Goal: Information Seeking & Learning: Check status

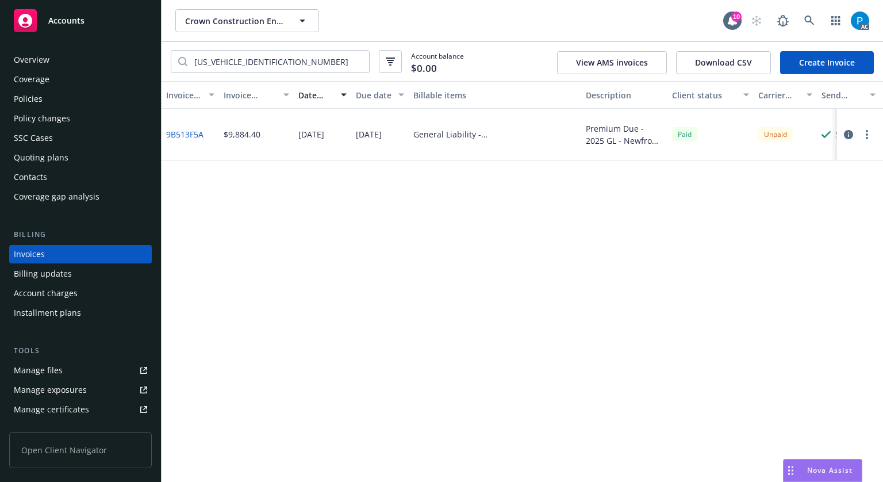
click at [73, 20] on span "Accounts" at bounding box center [66, 20] width 36 height 9
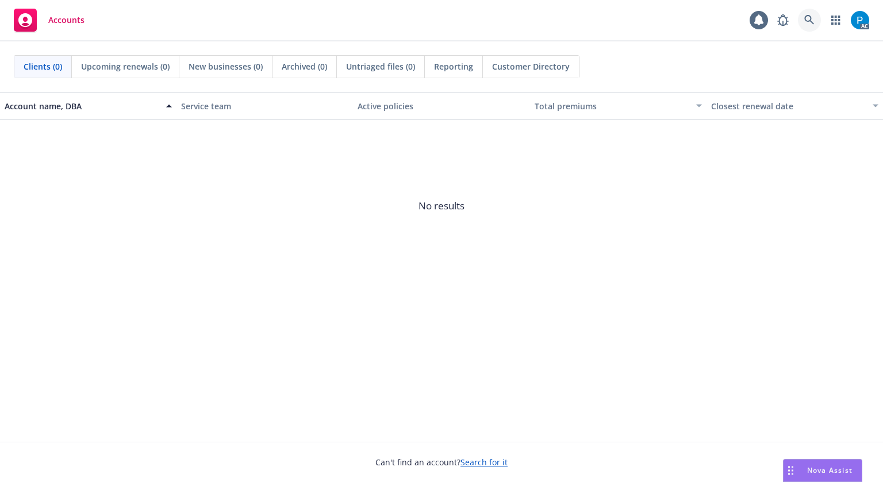
click at [809, 21] on icon at bounding box center [810, 20] width 10 height 10
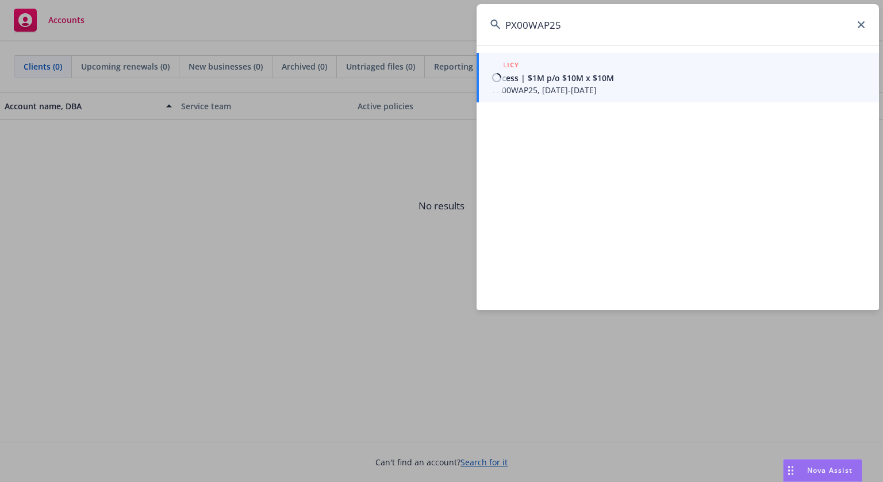
type input "PX00WAP25"
click at [585, 76] on span "Excess | $1M p/o $10M x $10M" at bounding box center [679, 78] width 373 height 12
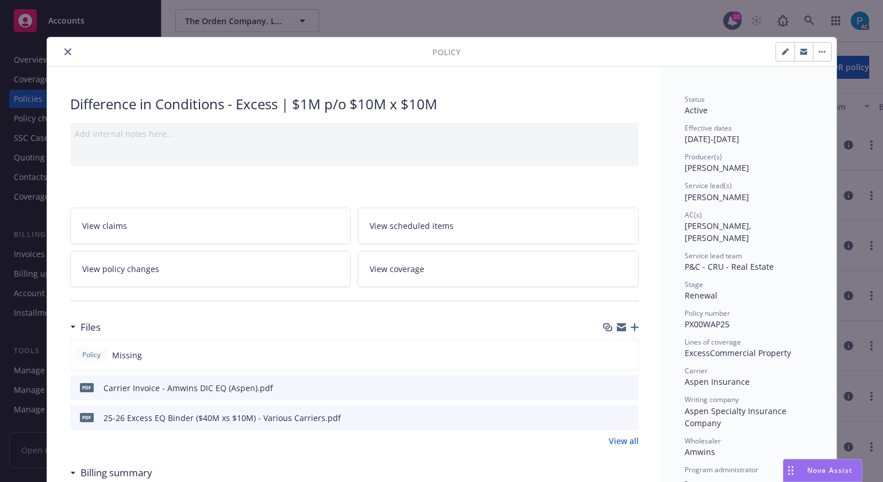
click at [64, 53] on icon "close" at bounding box center [67, 51] width 7 height 7
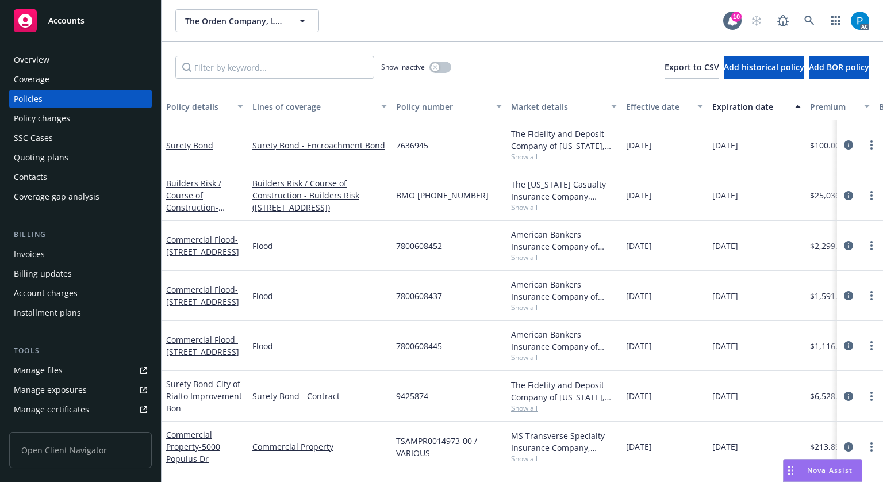
click at [40, 250] on div "Invoices" at bounding box center [29, 254] width 31 height 18
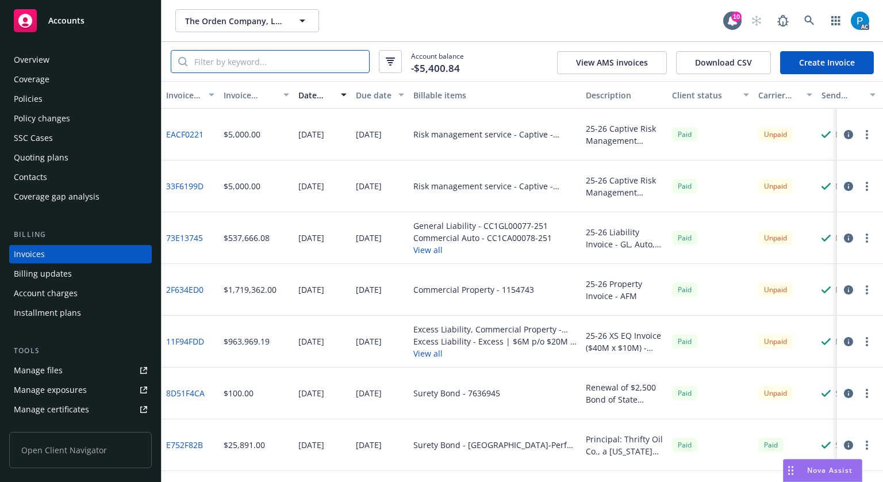
click at [283, 62] on input "search" at bounding box center [278, 62] width 182 height 22
paste input "PX00WAP25"
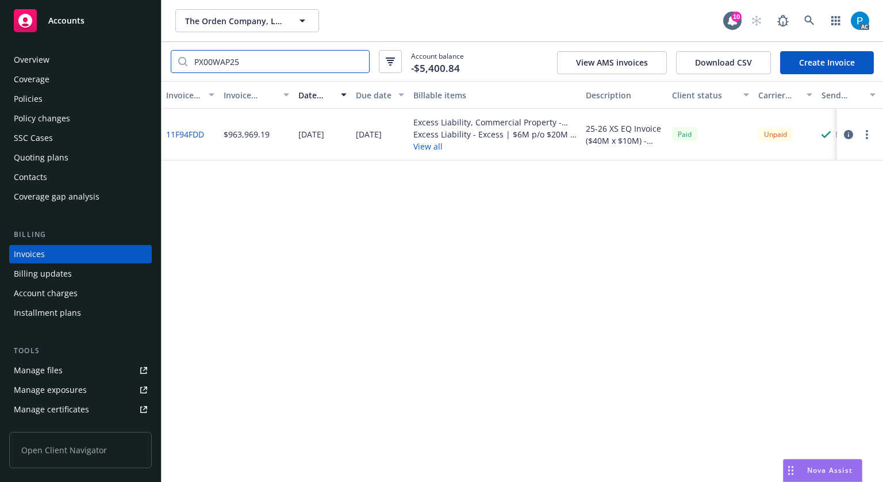
type input "PX00WAP25"
click at [849, 138] on icon "button" at bounding box center [848, 134] width 9 height 9
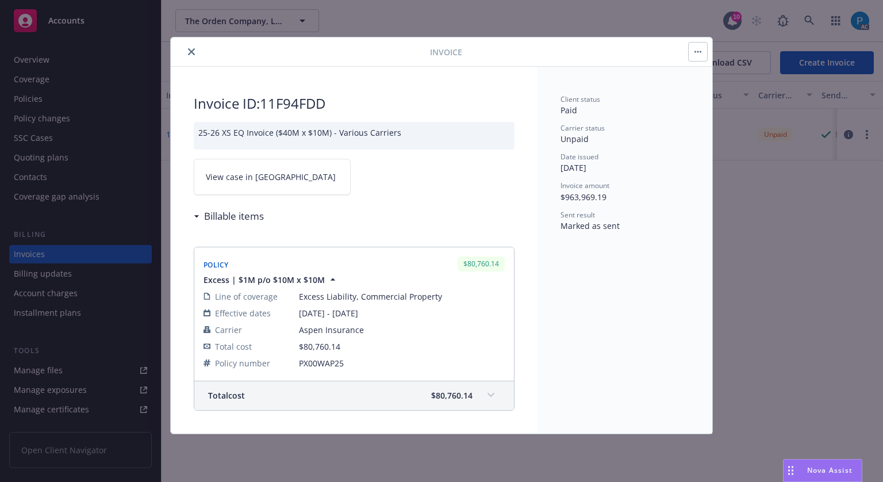
click at [275, 179] on link "View case in [GEOGRAPHIC_DATA]" at bounding box center [272, 177] width 157 height 36
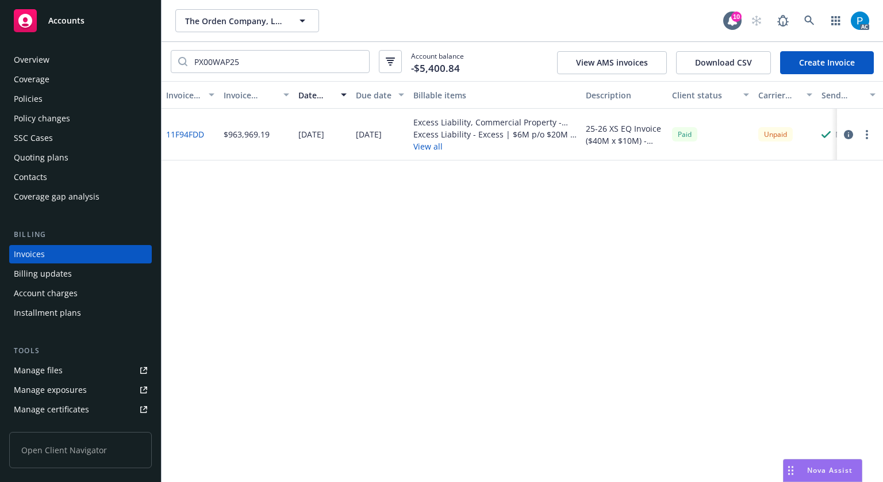
click at [44, 106] on div "Policies" at bounding box center [80, 99] width 133 height 18
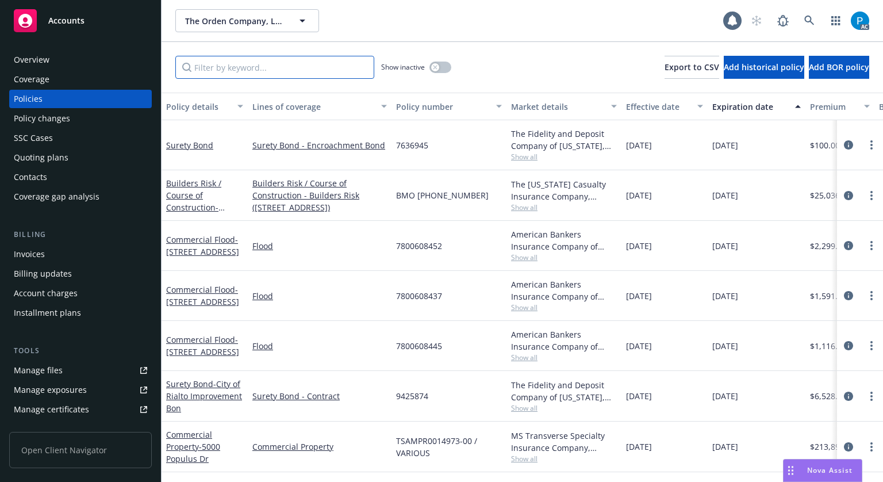
click at [243, 64] on input "Filter by keyword..." at bounding box center [274, 67] width 199 height 23
paste input "DSP2506522"
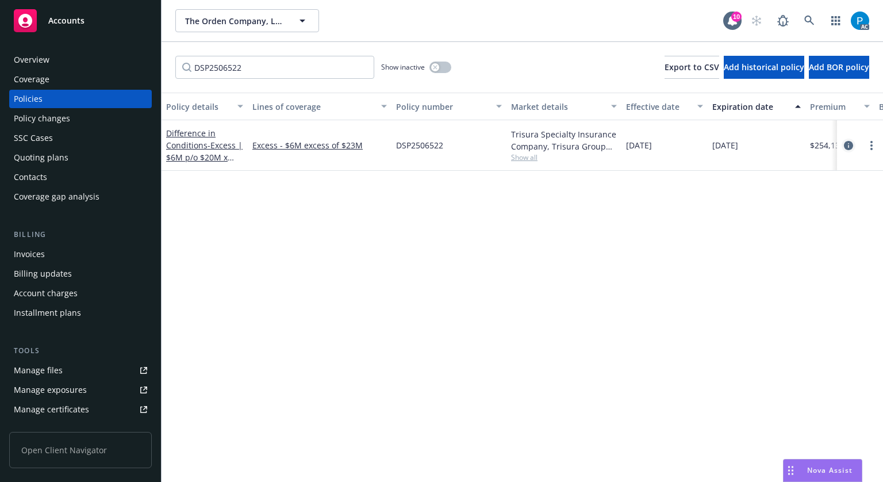
click at [844, 141] on icon "circleInformation" at bounding box center [848, 145] width 9 height 9
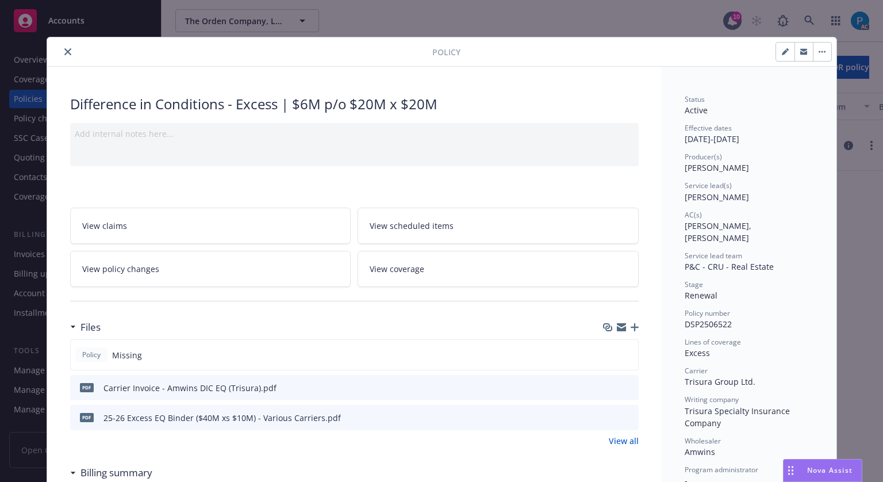
click at [604, 384] on icon "download file" at bounding box center [608, 386] width 9 height 9
click at [64, 48] on icon "close" at bounding box center [67, 51] width 7 height 7
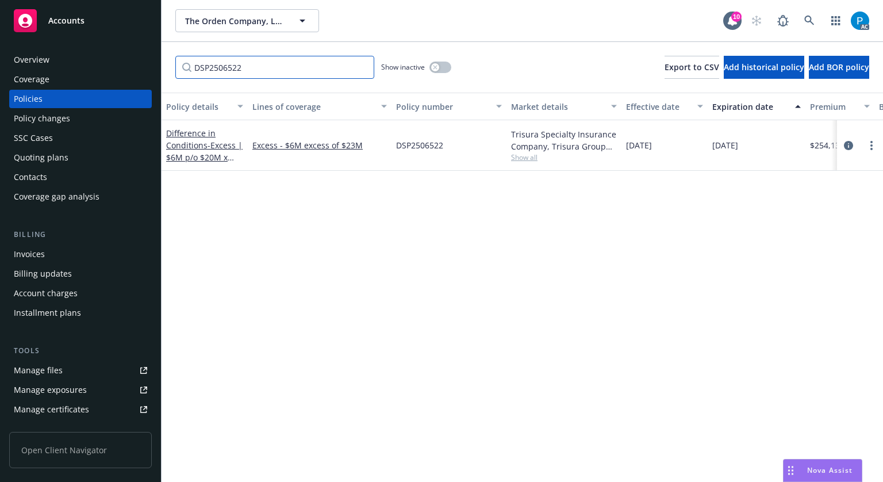
click at [275, 59] on input "DSP2506522" at bounding box center [274, 67] width 199 height 23
paste input "FDX03000061-03"
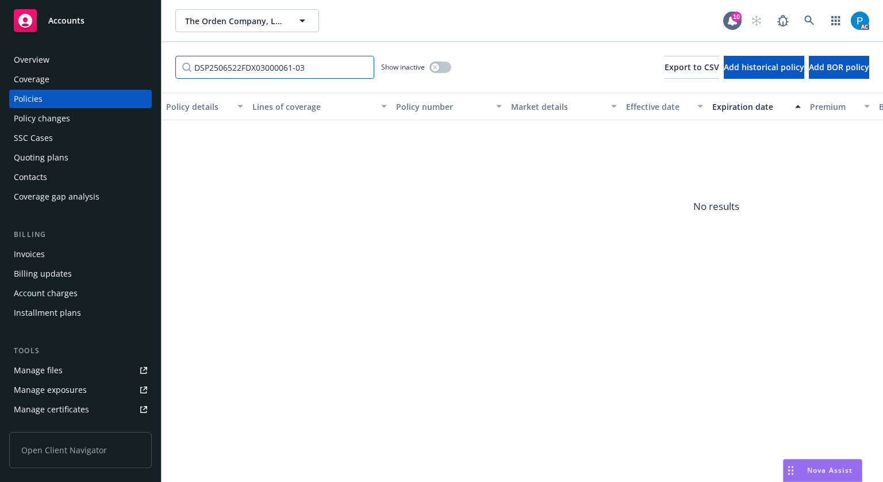
click at [278, 67] on input "DSP2506522FDX03000061-03" at bounding box center [274, 67] width 199 height 23
paste input "Filter by keyword..."
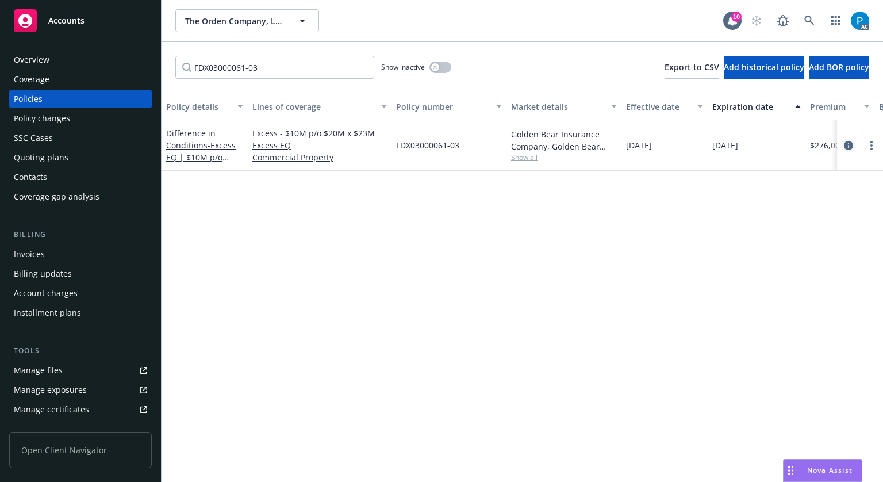
click at [844, 144] on icon "circleInformation" at bounding box center [848, 145] width 9 height 9
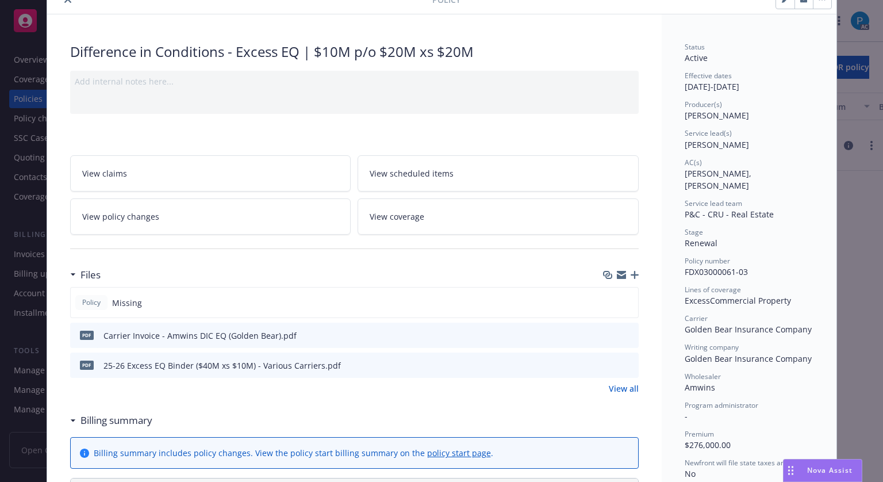
scroll to position [115, 0]
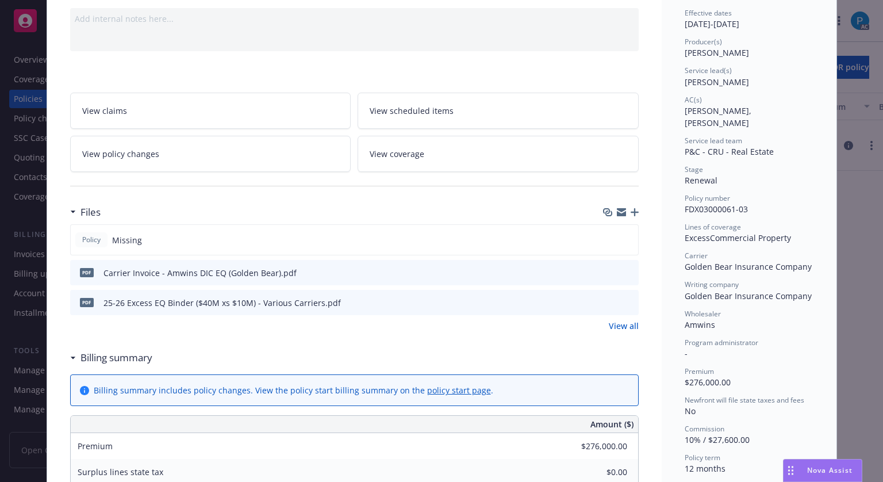
click at [606, 269] on icon "download file" at bounding box center [608, 271] width 9 height 9
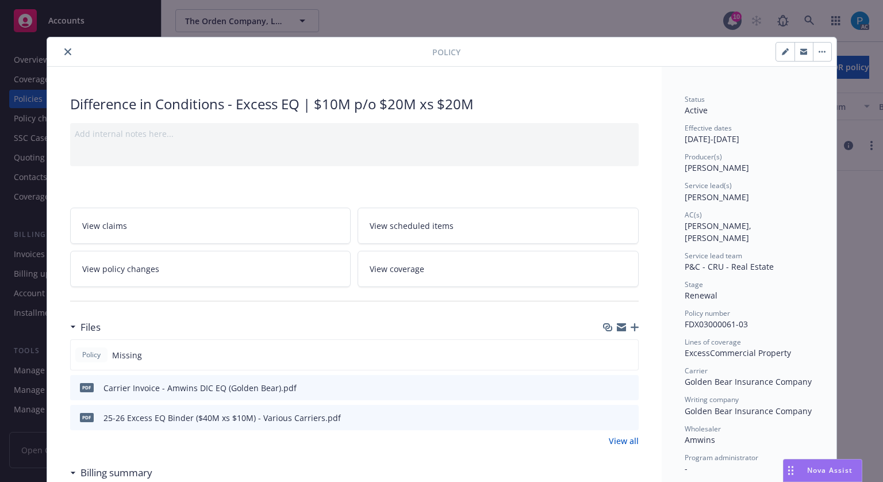
click at [63, 55] on button "close" at bounding box center [68, 52] width 14 height 14
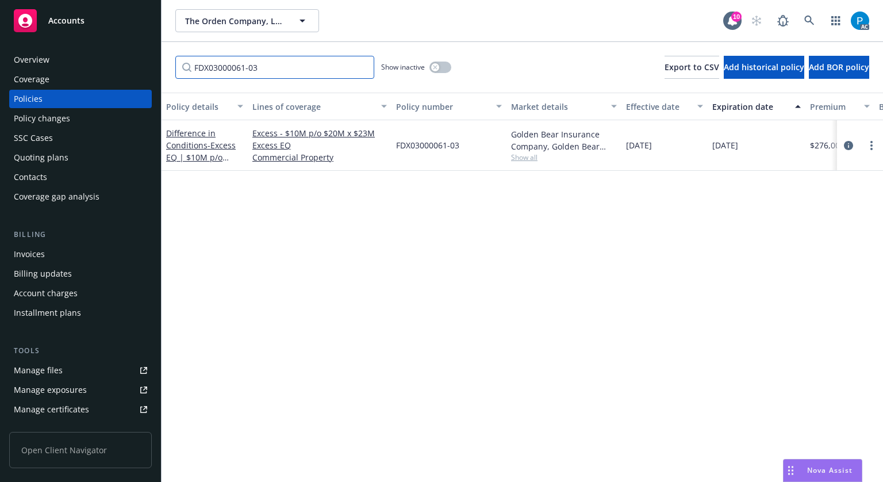
click at [294, 69] on input "FDX03000061-03" at bounding box center [274, 67] width 199 height 23
paste input "LHD953648"
type input "LHD953648"
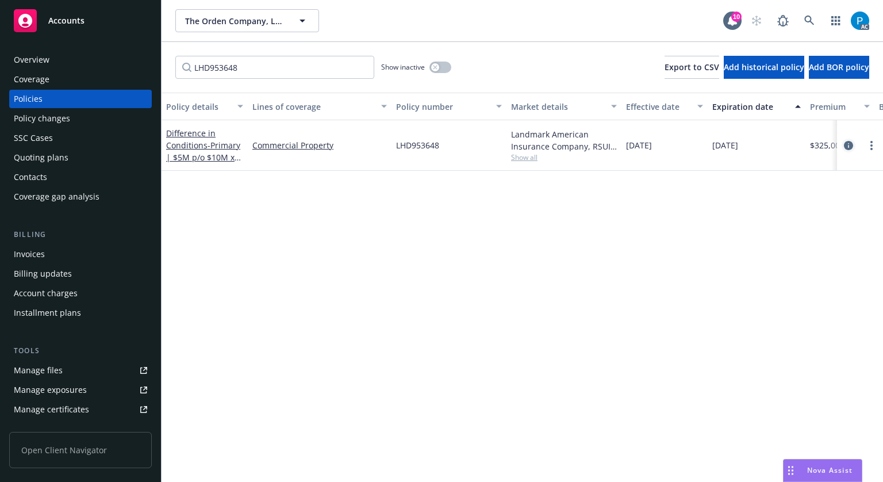
click at [844, 144] on icon "circleInformation" at bounding box center [848, 145] width 9 height 9
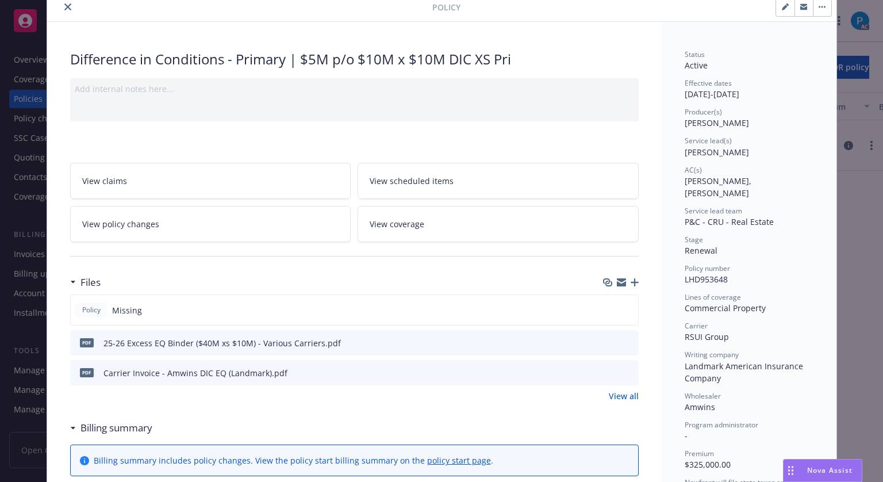
scroll to position [58, 0]
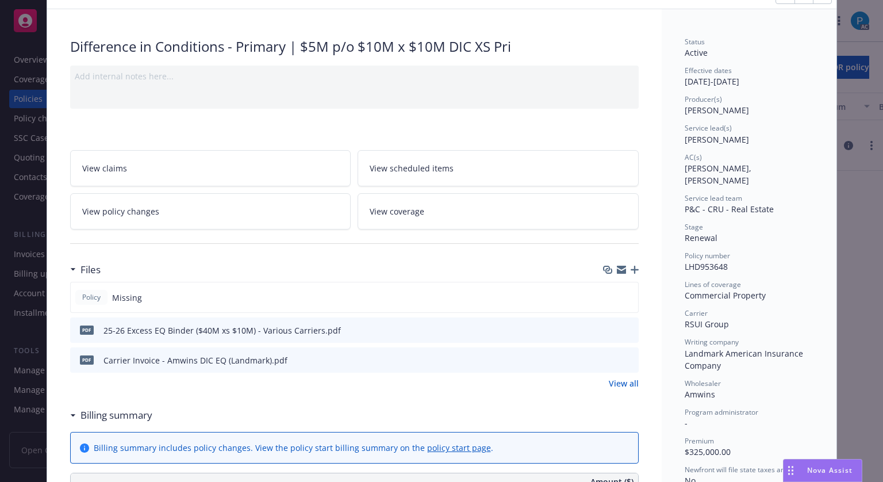
click at [606, 360] on icon "download file" at bounding box center [608, 359] width 9 height 9
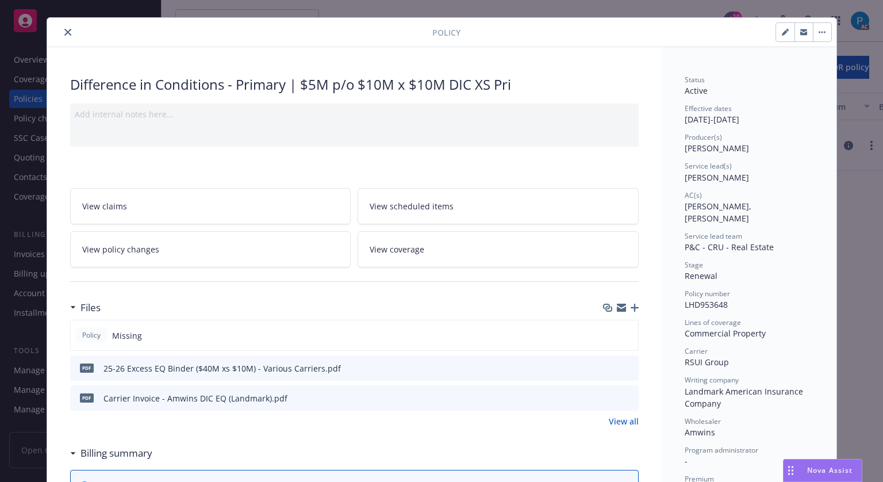
scroll to position [0, 0]
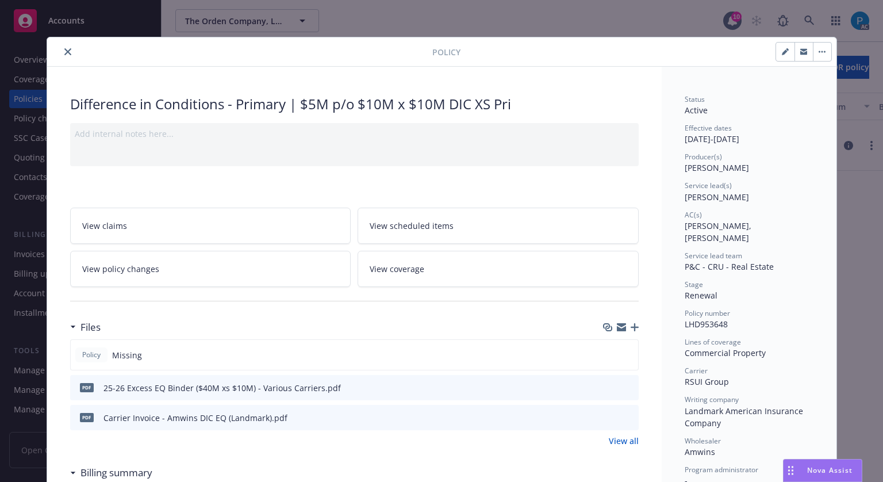
click at [67, 52] on button "close" at bounding box center [68, 52] width 14 height 14
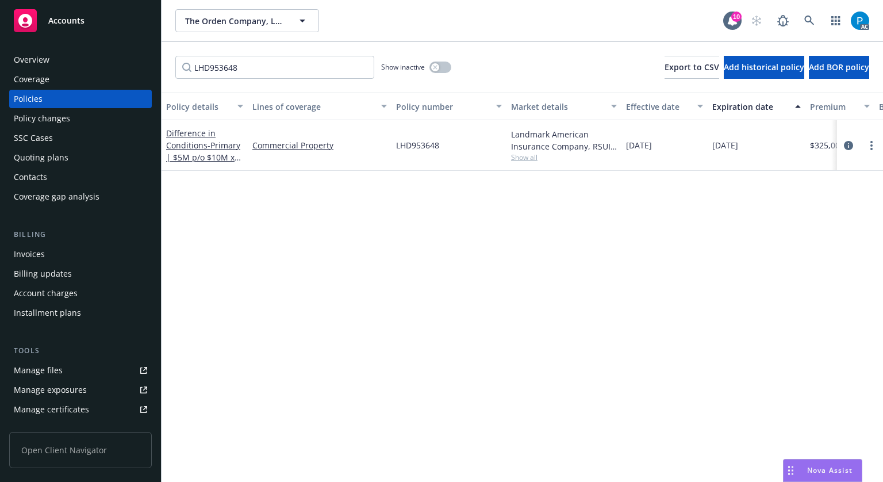
click at [75, 25] on span "Accounts" at bounding box center [66, 20] width 36 height 9
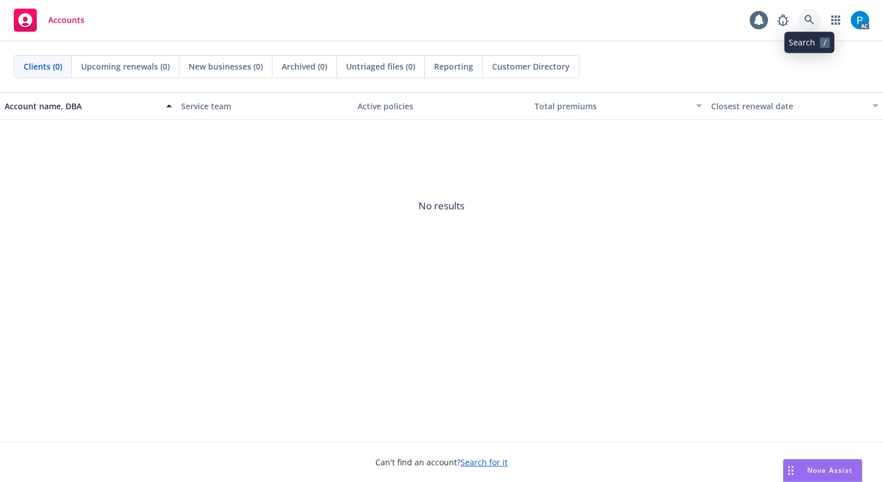
click at [810, 23] on icon at bounding box center [810, 20] width 10 height 10
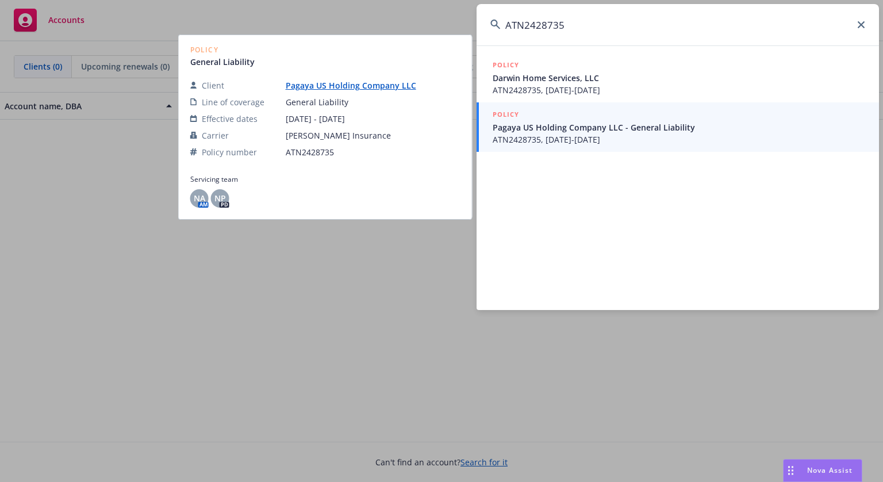
type input "ATN2428735"
click at [563, 122] on span "Pagaya US Holding Company LLC - General Liability" at bounding box center [679, 127] width 373 height 12
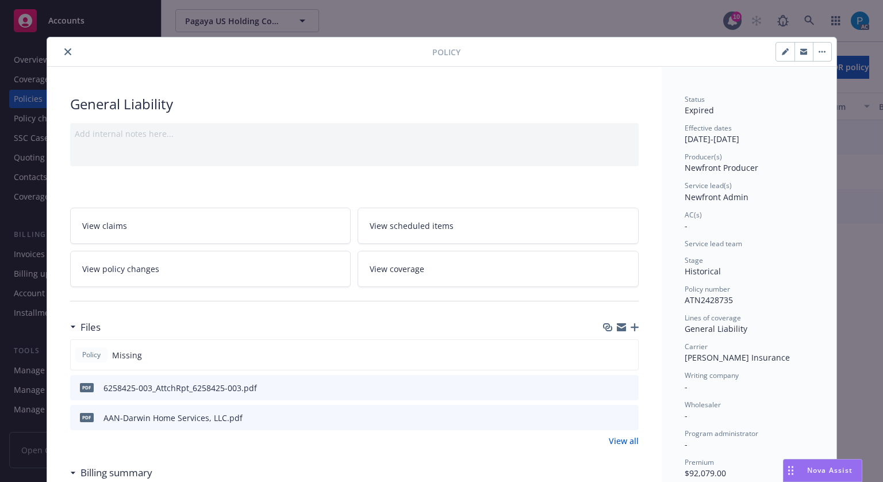
click at [64, 53] on icon "close" at bounding box center [67, 51] width 7 height 7
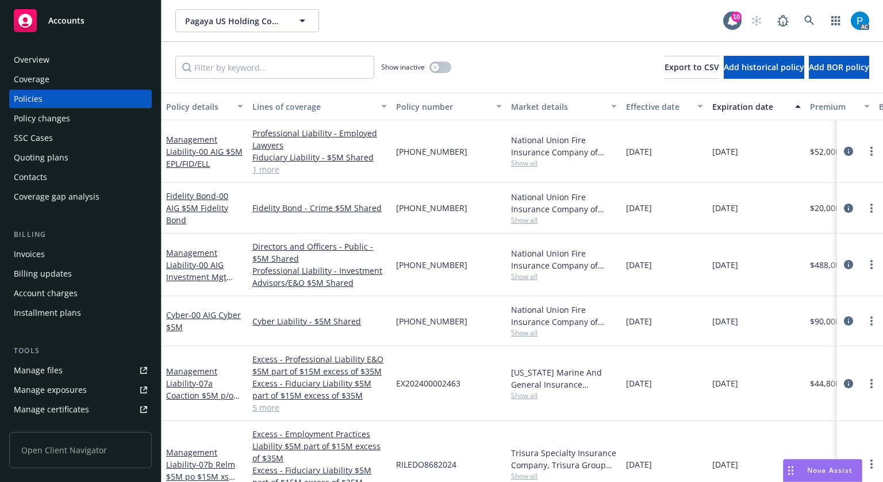
click at [40, 248] on div "Invoices" at bounding box center [29, 254] width 31 height 18
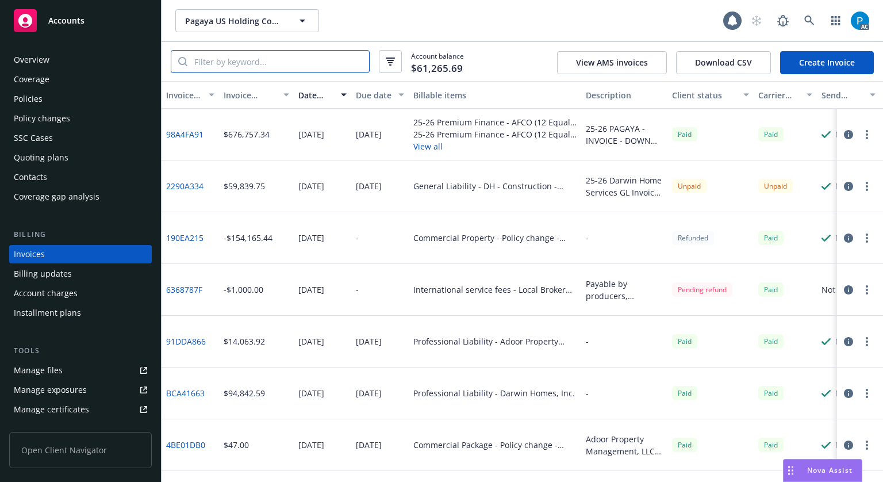
click at [274, 60] on input "search" at bounding box center [278, 62] width 182 height 22
paste input "ATN2428735"
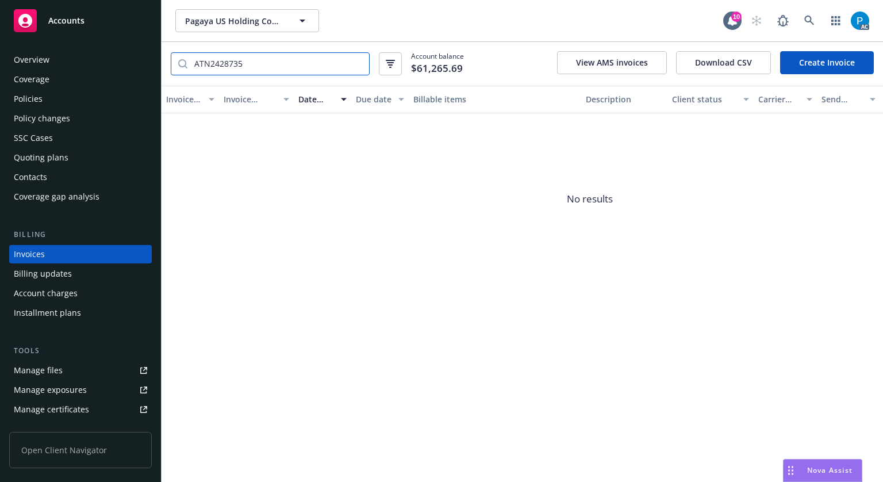
type input "ATN2428735"
click at [106, 22] on div "Accounts" at bounding box center [80, 20] width 133 height 23
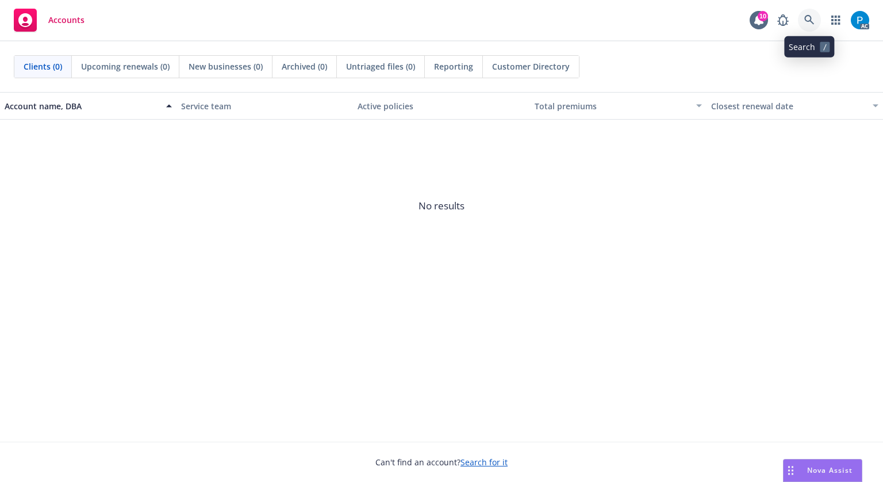
click at [813, 20] on icon at bounding box center [810, 20] width 10 height 10
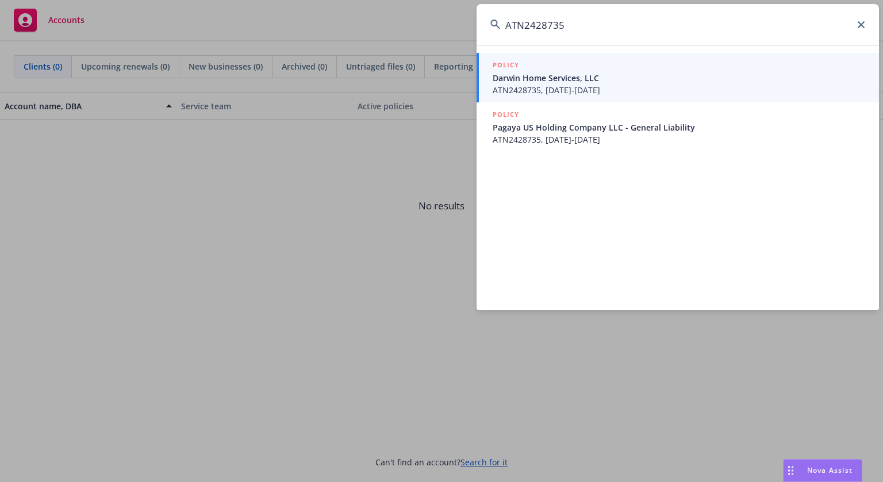
type input "ATN2428735"
click at [607, 75] on span "Darwin Home Services, LLC" at bounding box center [679, 78] width 373 height 12
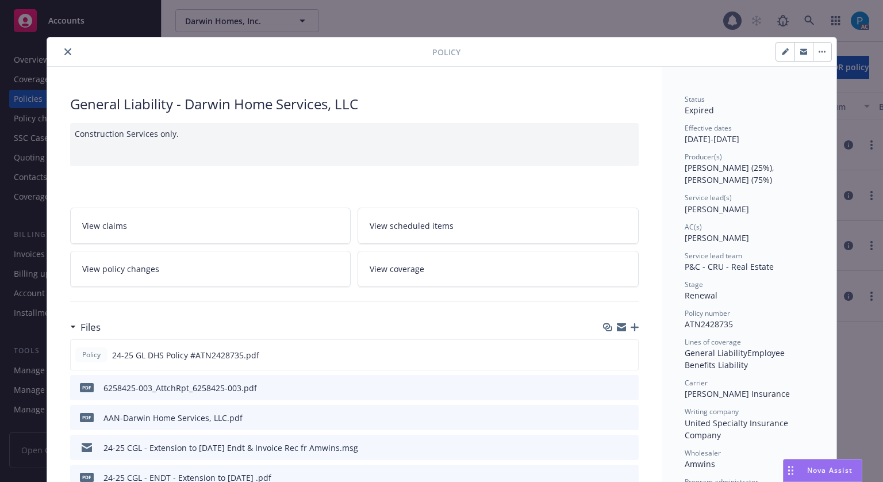
click at [64, 52] on icon "close" at bounding box center [67, 51] width 7 height 7
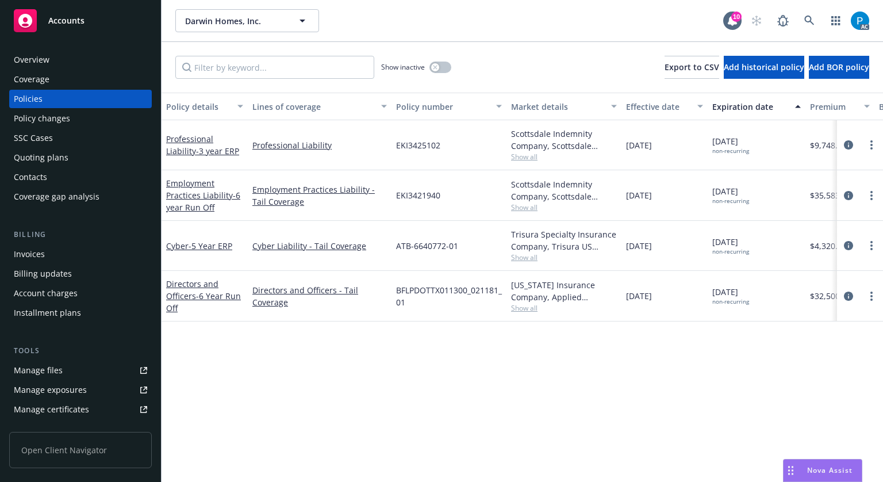
click at [39, 250] on div "Invoices" at bounding box center [29, 254] width 31 height 18
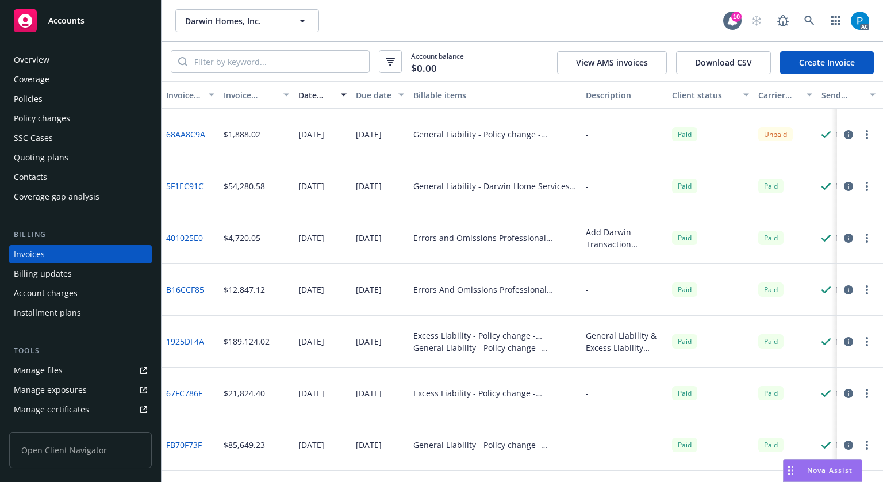
click at [844, 136] on icon "button" at bounding box center [848, 134] width 9 height 9
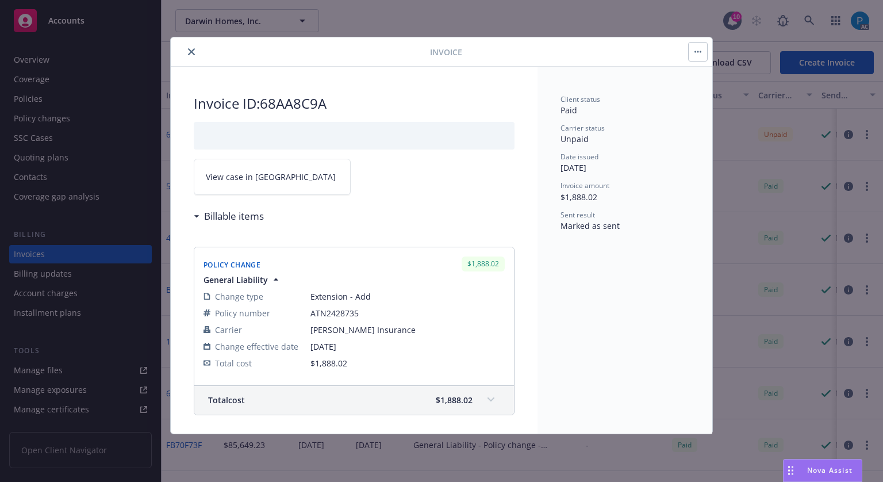
click at [289, 172] on link "View case in [GEOGRAPHIC_DATA]" at bounding box center [272, 177] width 157 height 36
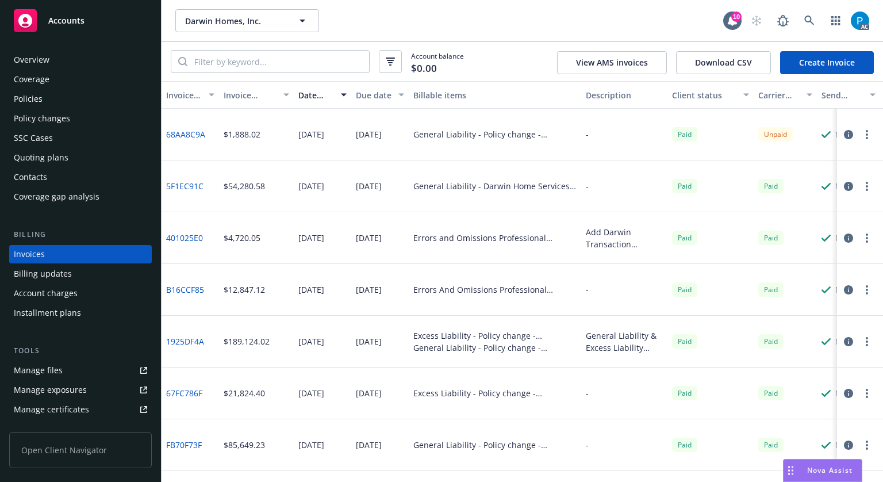
click at [101, 11] on div "Accounts" at bounding box center [80, 20] width 133 height 23
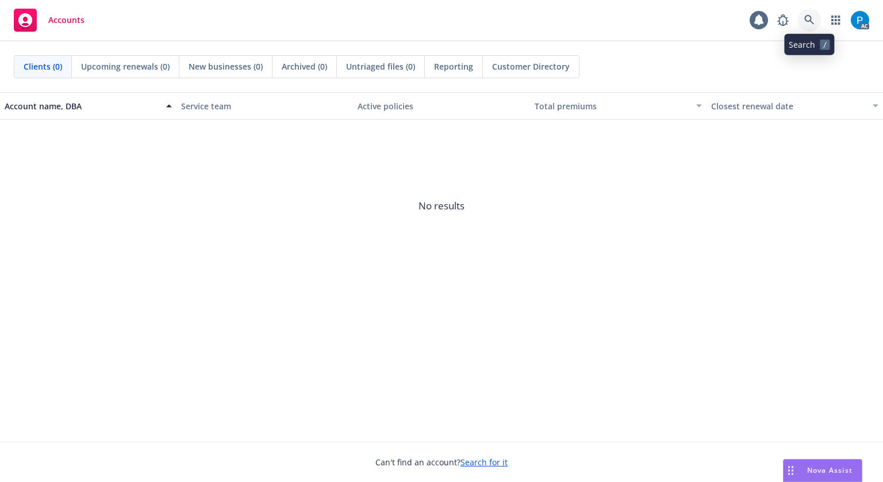
click at [814, 17] on icon at bounding box center [810, 20] width 10 height 10
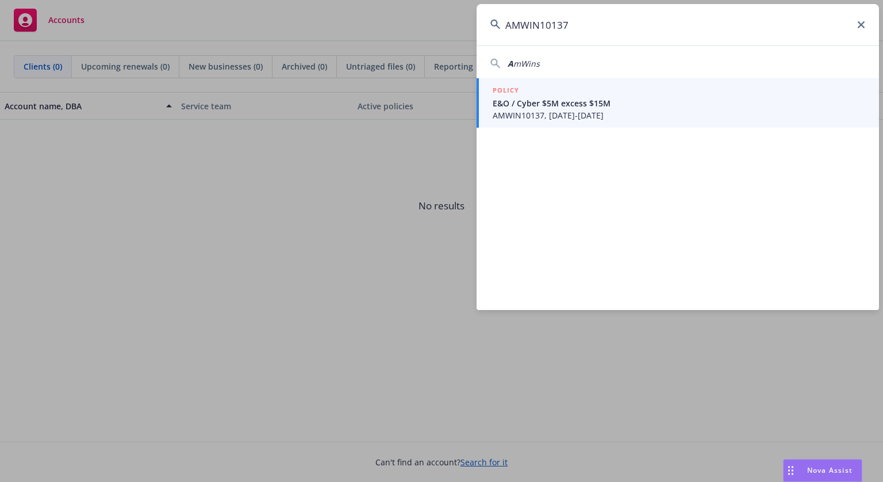
type input "AMWIN10137"
click at [557, 99] on span "E&O / Cyber $5M excess $15M" at bounding box center [679, 103] width 373 height 12
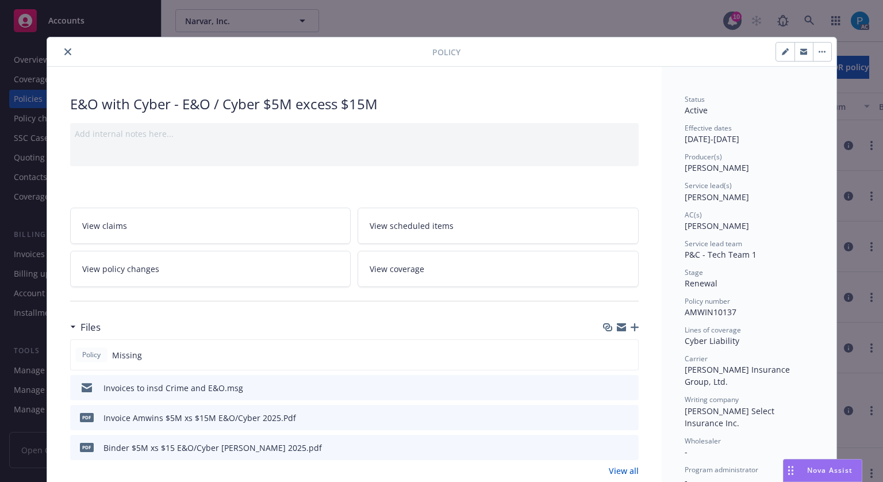
click at [67, 52] on button "close" at bounding box center [68, 52] width 14 height 14
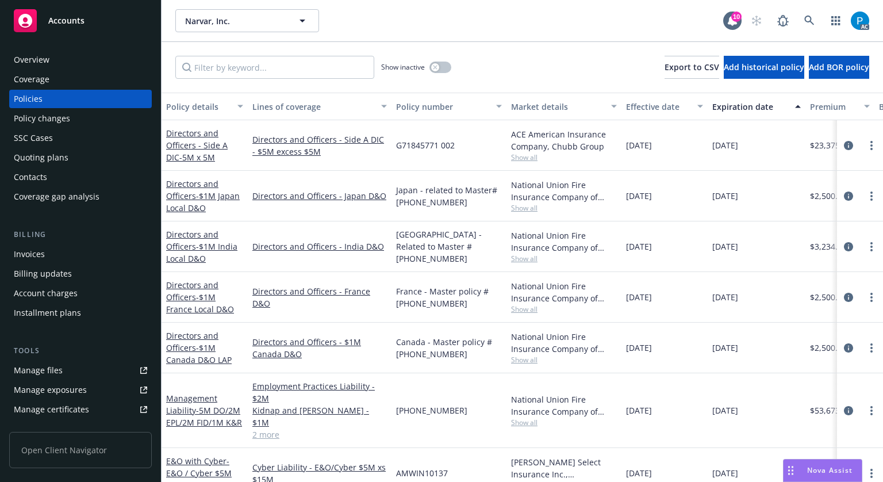
click at [34, 248] on div "Invoices" at bounding box center [29, 254] width 31 height 18
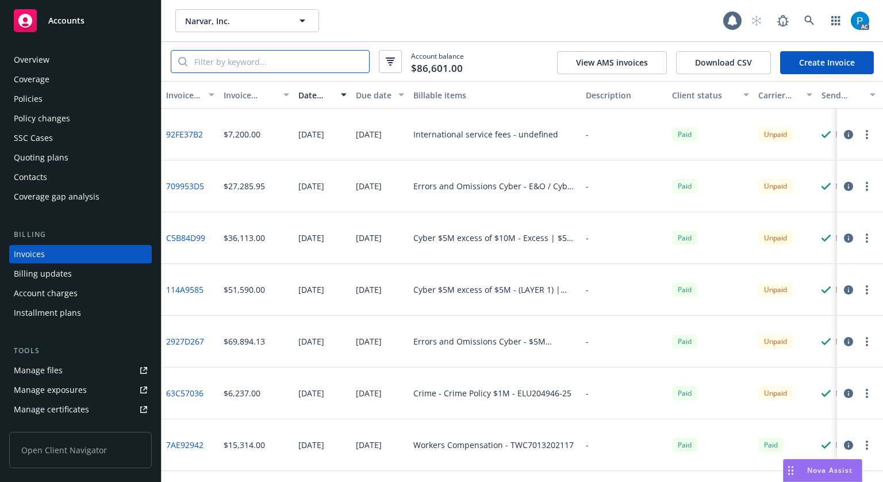
click at [238, 60] on input "search" at bounding box center [278, 62] width 182 height 22
paste input "AMWIN10137"
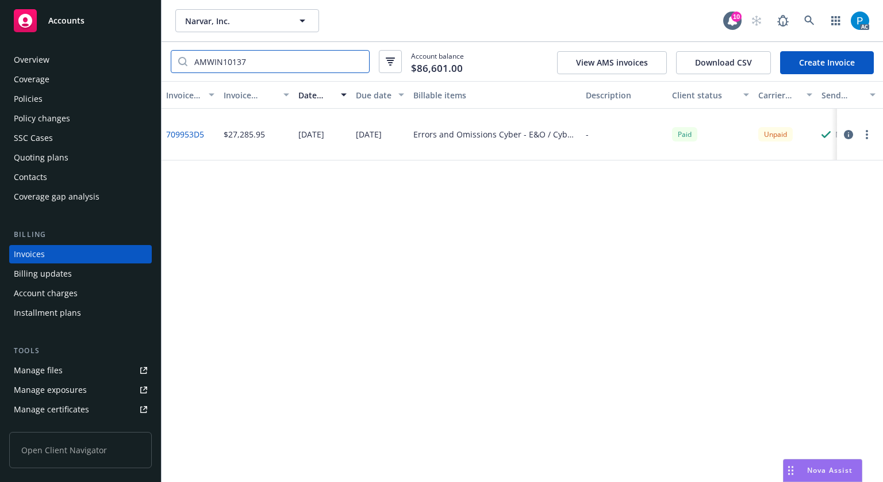
type input "AMWIN10137"
click at [848, 137] on icon "button" at bounding box center [848, 134] width 9 height 9
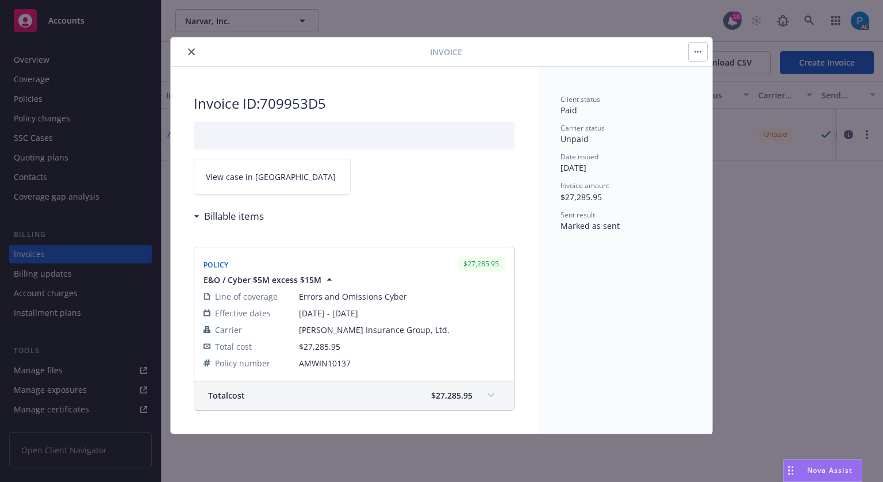
click at [279, 173] on link "View case in [GEOGRAPHIC_DATA]" at bounding box center [272, 177] width 157 height 36
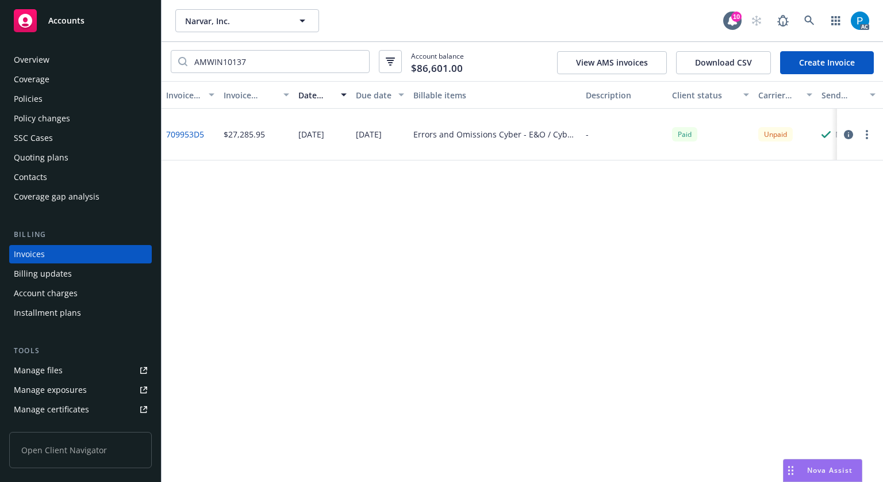
click at [94, 22] on div "Accounts" at bounding box center [80, 20] width 133 height 23
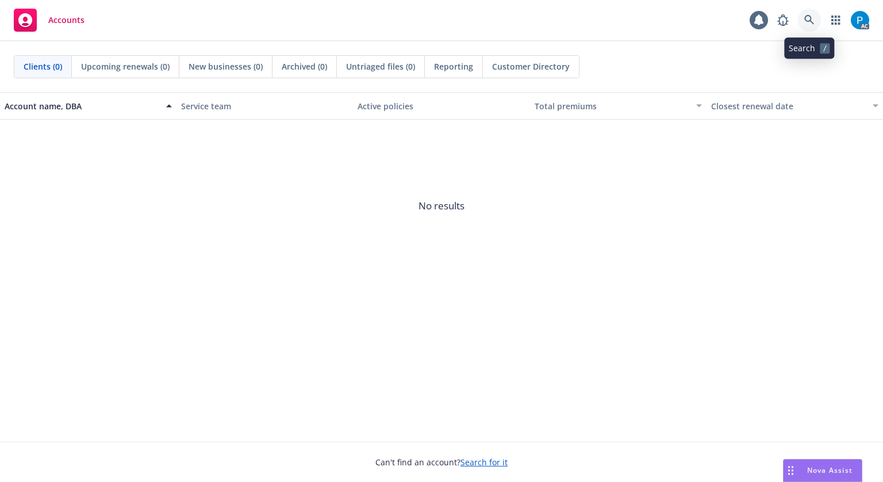
click at [811, 22] on icon at bounding box center [810, 20] width 10 height 10
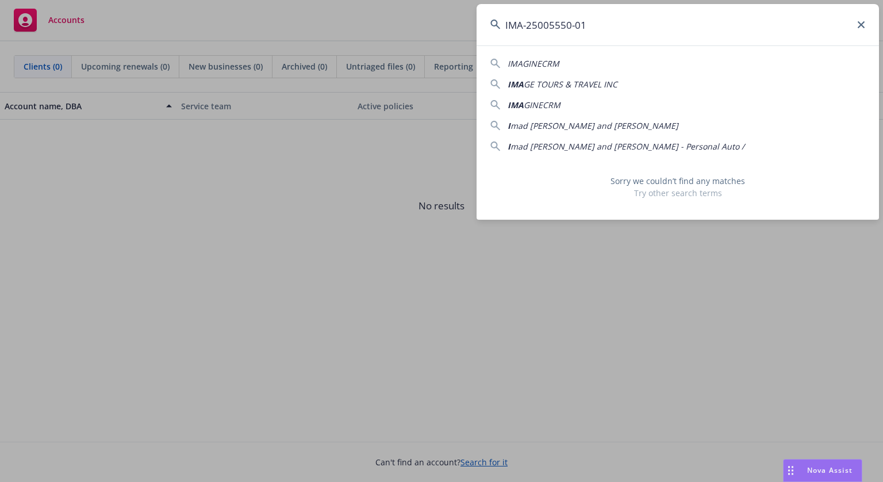
click at [591, 23] on input "IMA-25005550-01" at bounding box center [678, 24] width 403 height 41
click at [527, 25] on input "IMA-2500555001" at bounding box center [678, 24] width 403 height 41
type input "IMA2500555001"
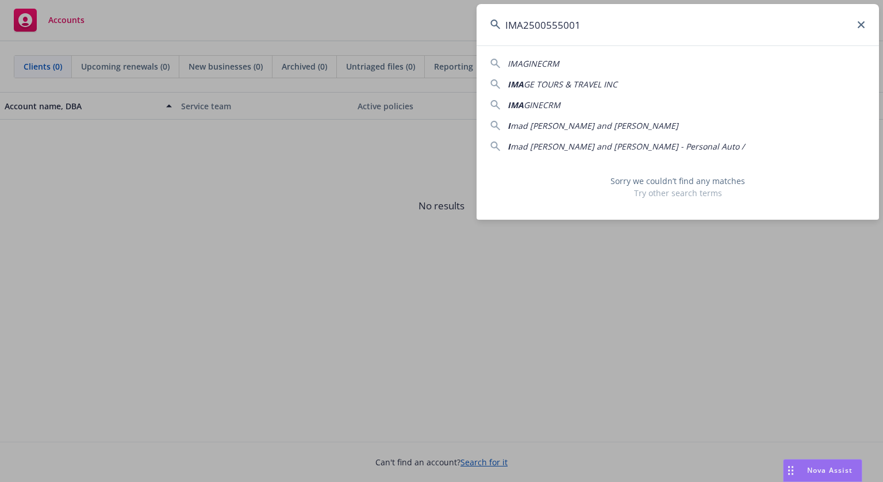
drag, startPoint x: 596, startPoint y: 22, endPoint x: 461, endPoint y: 32, distance: 135.5
click at [461, 32] on div "IMA2500555001 IMAGINECRM IMA GE TOURS & TRAVEL INC IMA GINECRM I mad [PERSON_NA…" at bounding box center [441, 241] width 883 height 482
